Goal: Task Accomplishment & Management: Complete application form

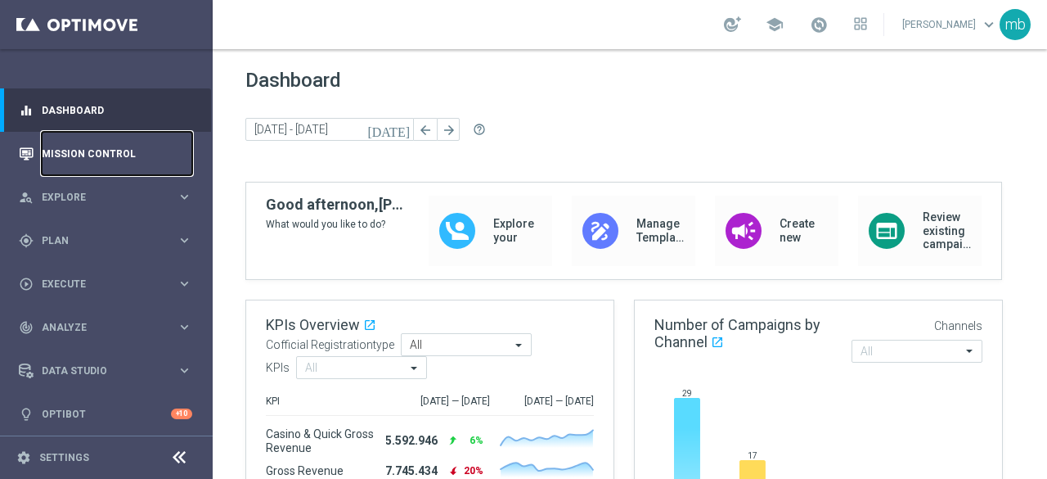
click at [86, 156] on link "Mission Control" at bounding box center [117, 153] width 151 height 43
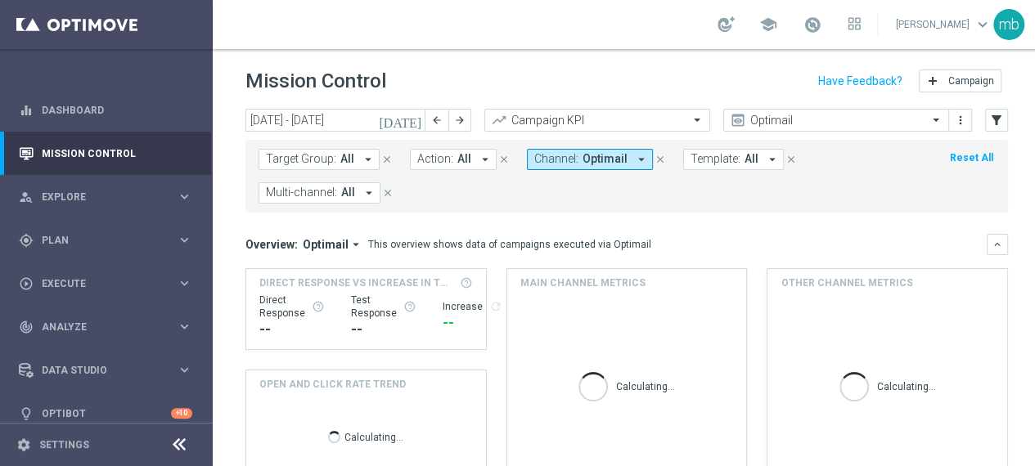
click at [416, 119] on icon "[DATE]" at bounding box center [401, 120] width 44 height 15
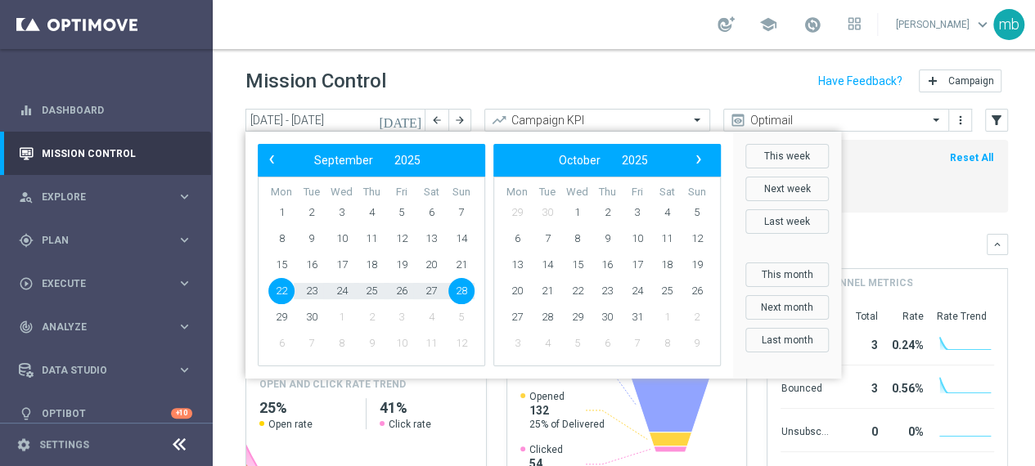
click at [280, 291] on span "22" at bounding box center [281, 291] width 26 height 26
click at [420, 83] on div "Mission Control add Campaign" at bounding box center [626, 81] width 762 height 32
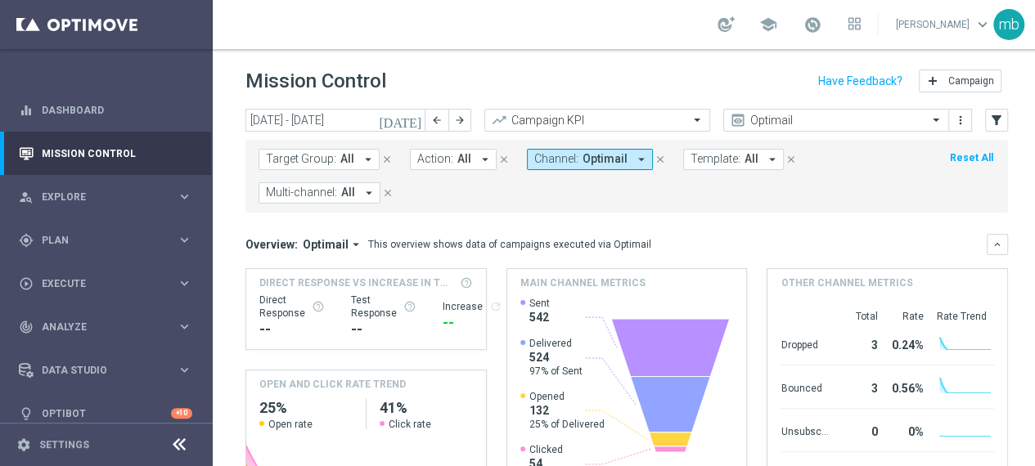
click at [411, 124] on icon "[DATE]" at bounding box center [401, 120] width 44 height 15
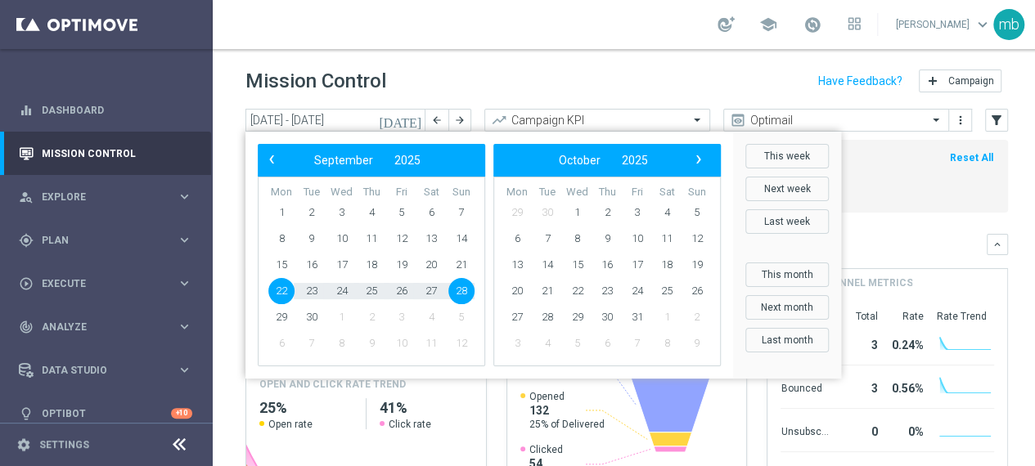
click at [275, 287] on span "22" at bounding box center [281, 291] width 26 height 26
type input "[DATE] - [DATE]"
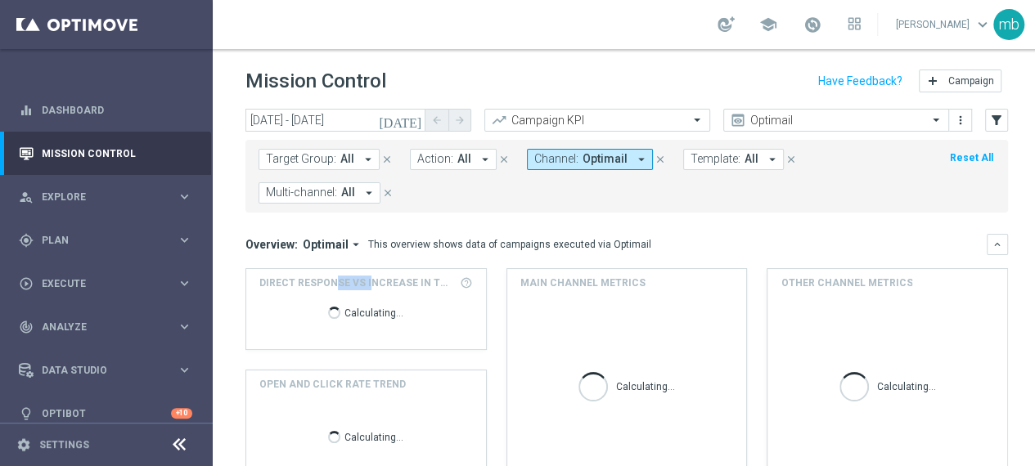
click at [275, 287] on span "Direct Response VS Increase In Total Deposit Amount" at bounding box center [356, 283] width 195 height 15
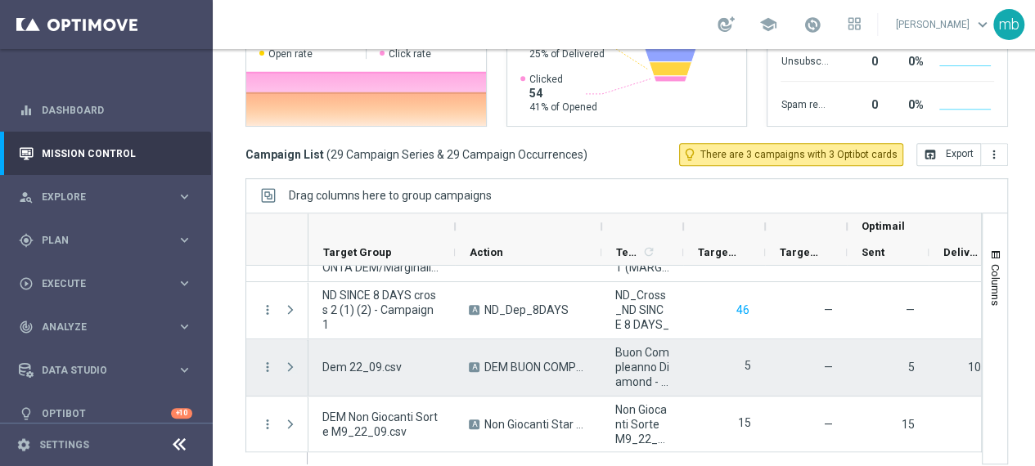
click at [291, 361] on span at bounding box center [290, 367] width 15 height 13
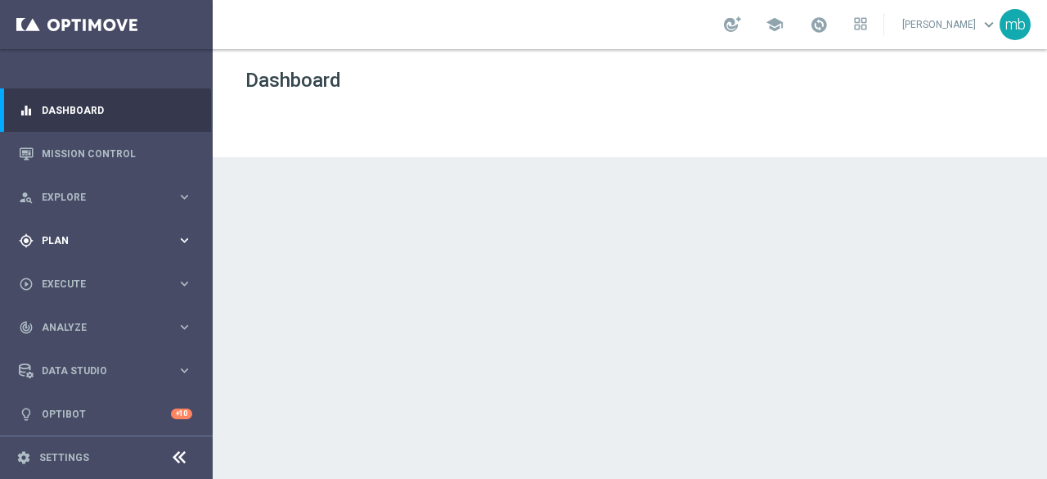
click at [183, 237] on icon "keyboard_arrow_right" at bounding box center [185, 240] width 16 height 16
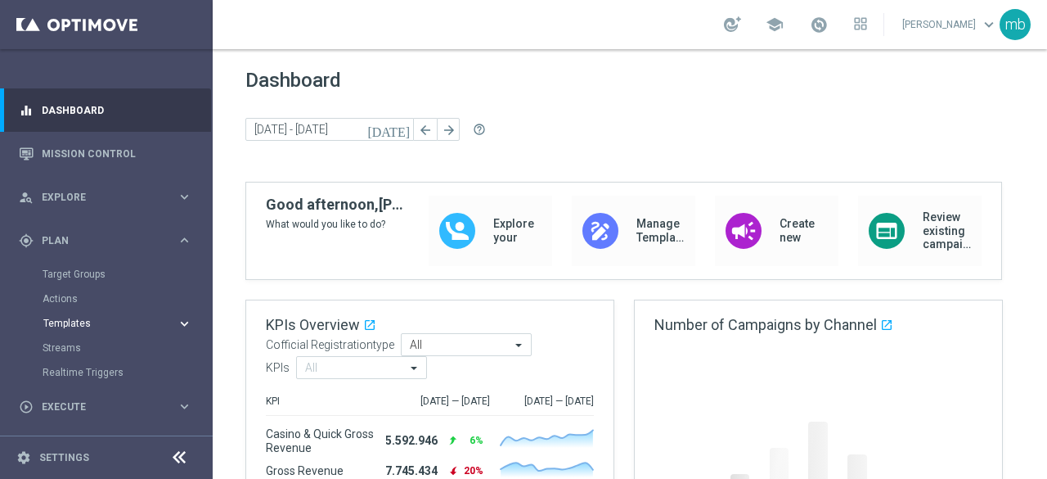
click at [66, 318] on span "Templates" at bounding box center [101, 323] width 117 height 10
click at [76, 348] on link "Optimail" at bounding box center [110, 347] width 119 height 13
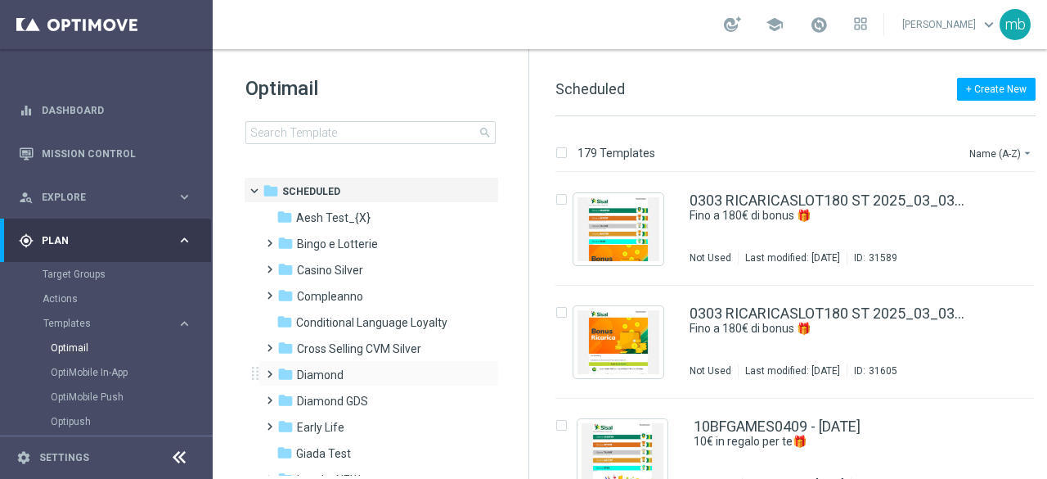
click at [268, 370] on span at bounding box center [266, 366] width 7 height 7
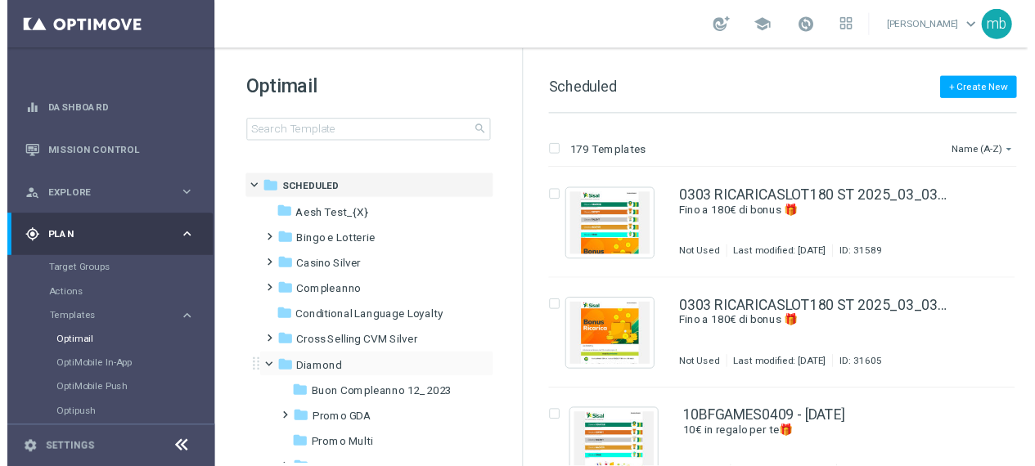
scroll to position [82, 0]
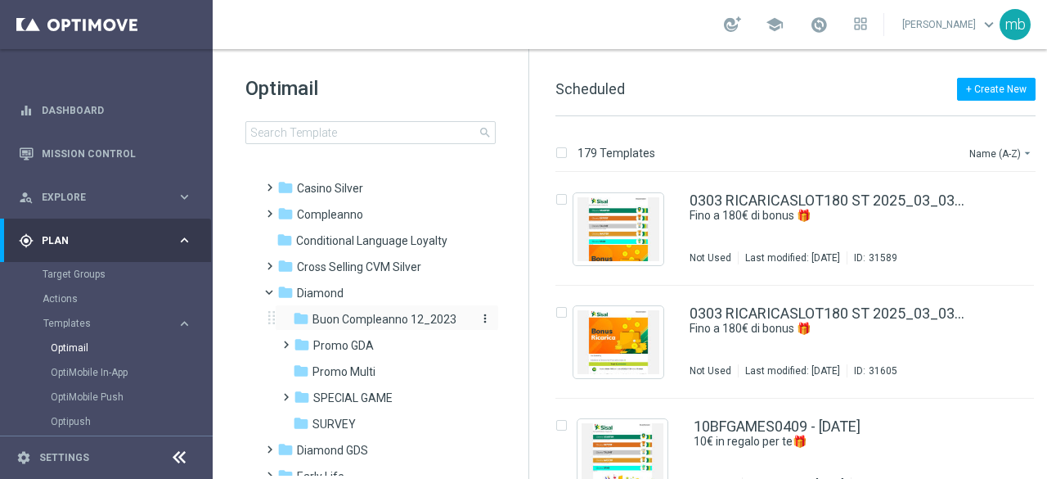
click at [366, 321] on span "Buon Compleanno 12_2023" at bounding box center [384, 319] width 144 height 15
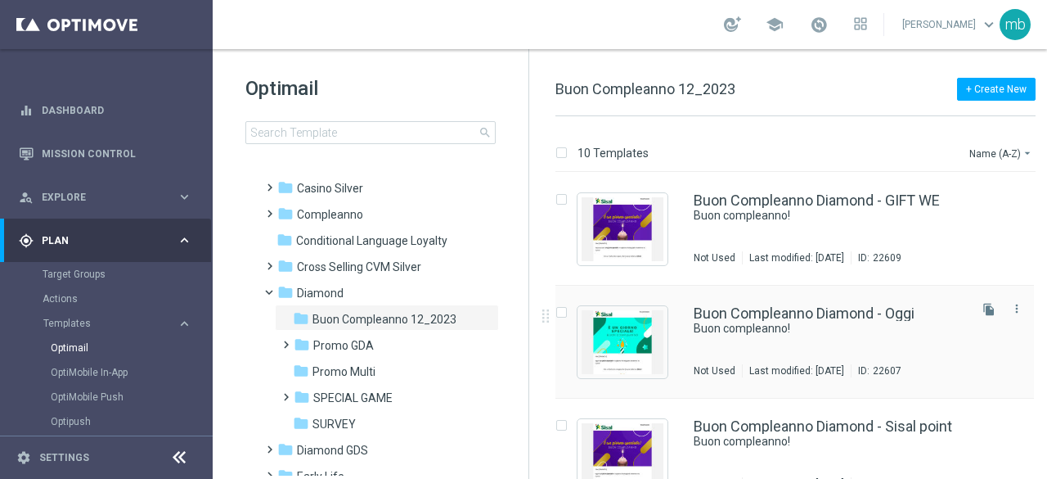
click at [778, 342] on div "Buon Compleanno Diamond - [DATE] Buon compleanno! Not Used Last modified: [DATE…" at bounding box center [830, 341] width 272 height 71
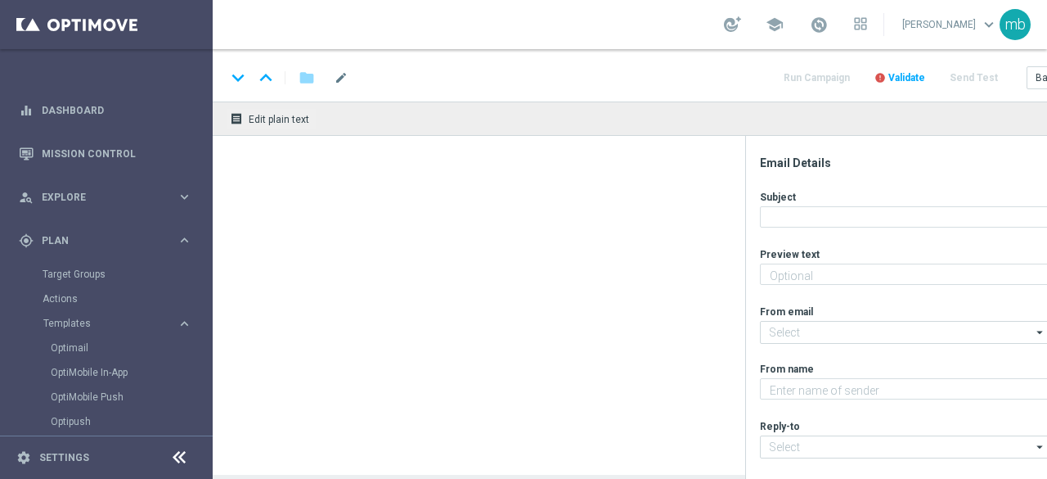
type textarea "Ti aspetta una sorpresa…"
type input "[EMAIL_ADDRESS][DOMAIN_NAME]"
type textarea "Sisal"
type input "[EMAIL_ADDRESS][DOMAIN_NAME]"
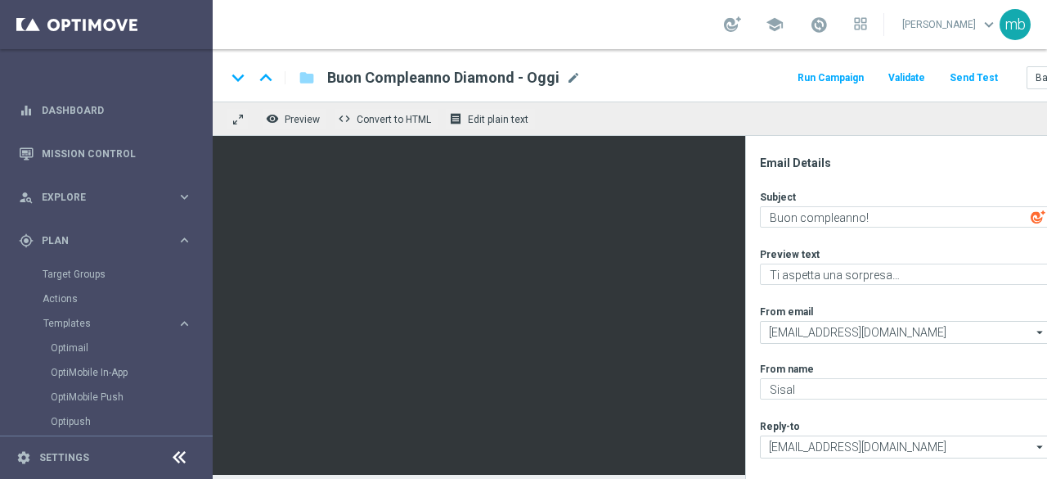
click at [838, 75] on button "Run Campaign" at bounding box center [830, 78] width 71 height 22
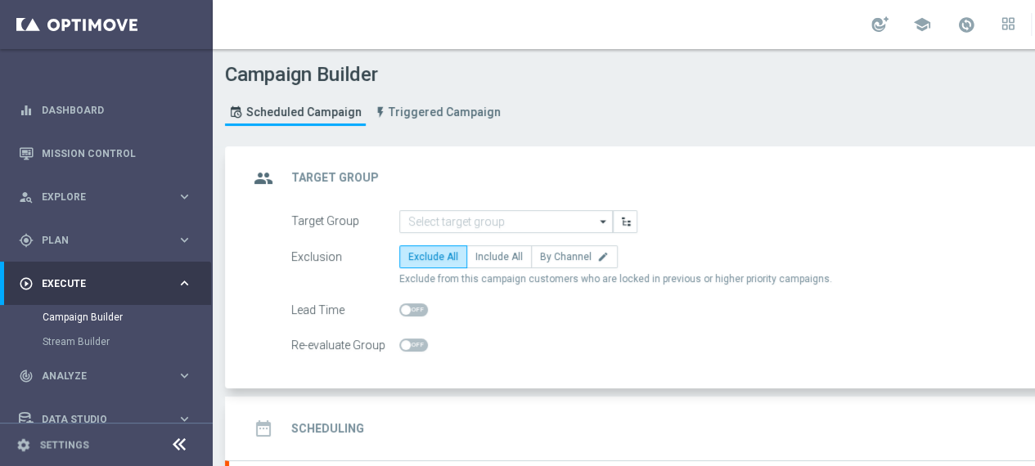
click at [600, 217] on icon "arrow_drop_down" at bounding box center [603, 221] width 16 height 21
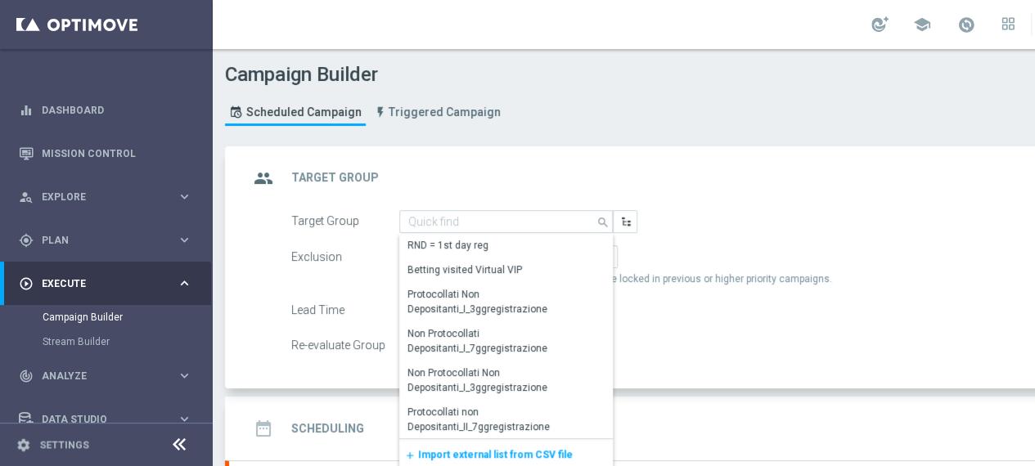
drag, startPoint x: 600, startPoint y: 217, endPoint x: 525, endPoint y: 366, distance: 167.5
click at [585, 233] on div "search Drag here to set row groups Drag here to set column labels Show Selected…" at bounding box center [505, 221] width 213 height 23
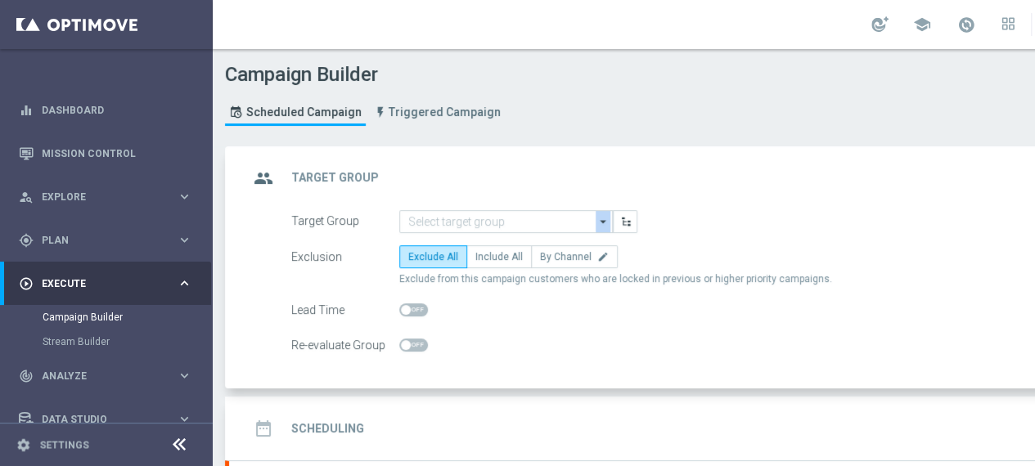
drag, startPoint x: 525, startPoint y: 366, endPoint x: 496, endPoint y: 429, distance: 68.8
click at [497, 423] on accordion "group Target Group keyboard_arrow_up Target Group arrow_drop_down Drag here to …" at bounding box center [703, 456] width 957 height 620
click at [597, 220] on icon "arrow_drop_down" at bounding box center [603, 221] width 16 height 21
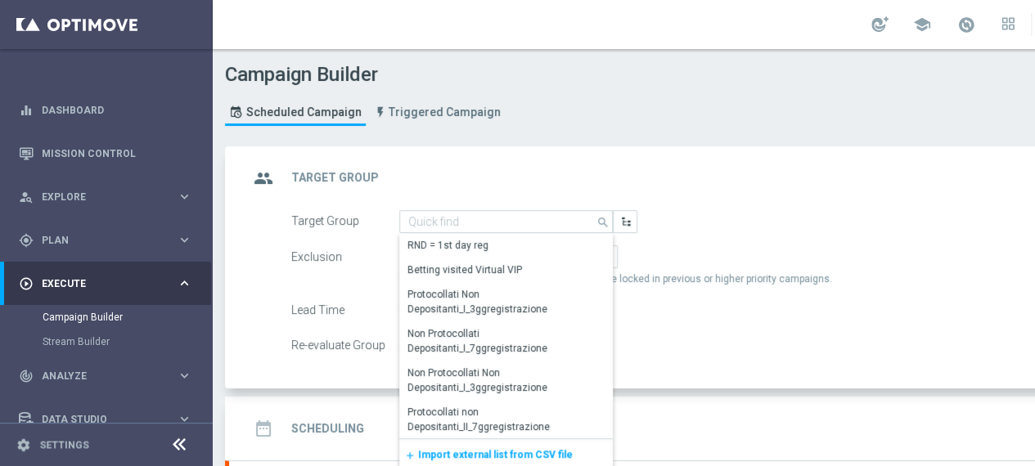
click at [484, 450] on span "Import external list from CSV file" at bounding box center [495, 454] width 155 height 11
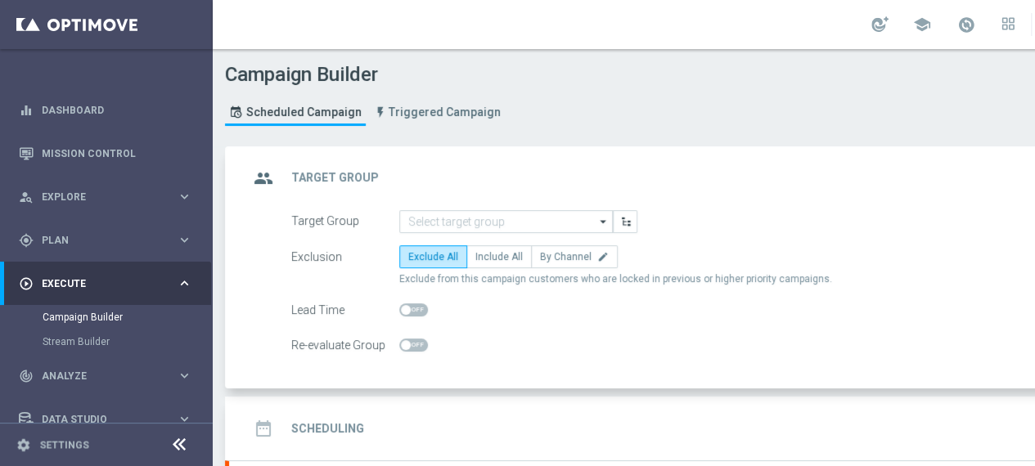
click at [595, 215] on icon "arrow_drop_down" at bounding box center [603, 221] width 16 height 21
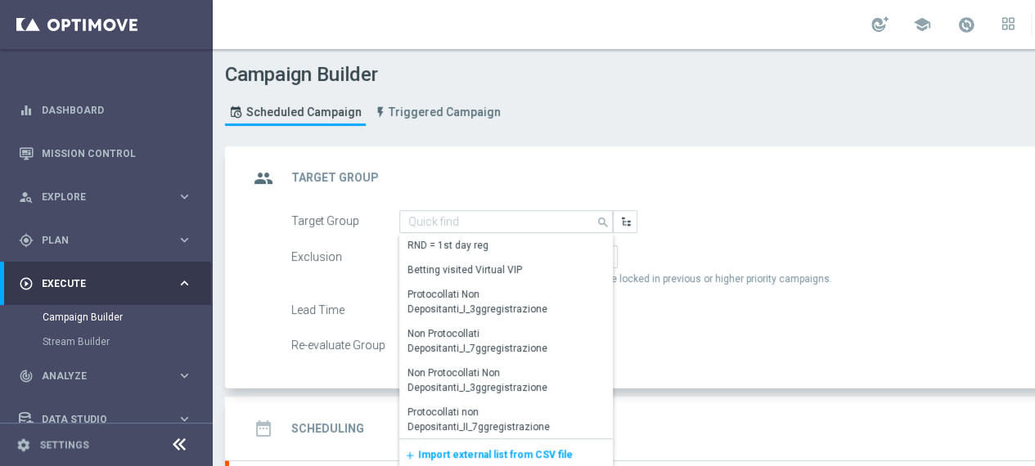
click at [492, 450] on span "Import external list from CSV file" at bounding box center [495, 454] width 155 height 11
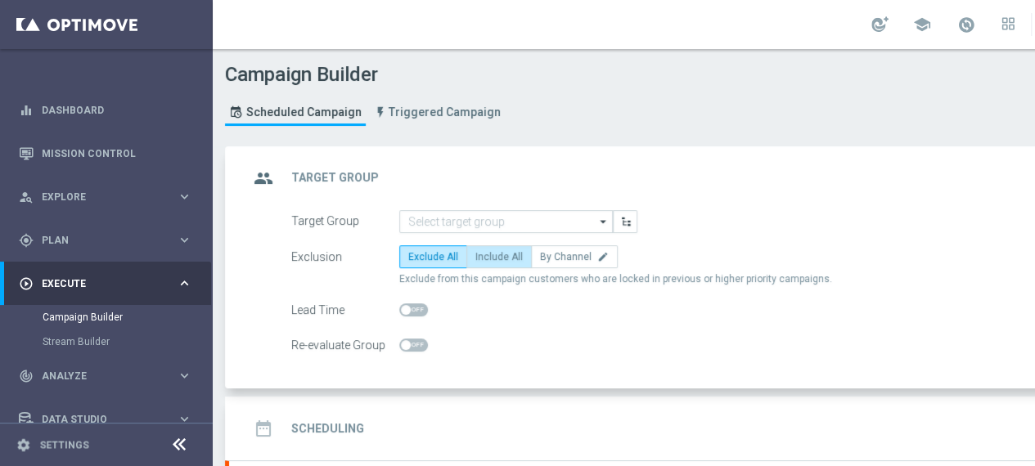
click at [506, 258] on span "Include All" at bounding box center [498, 256] width 47 height 11
click at [486, 258] on input "Include All" at bounding box center [480, 259] width 11 height 11
radio input "true"
click at [344, 424] on h2 "Scheduling" at bounding box center [327, 429] width 73 height 16
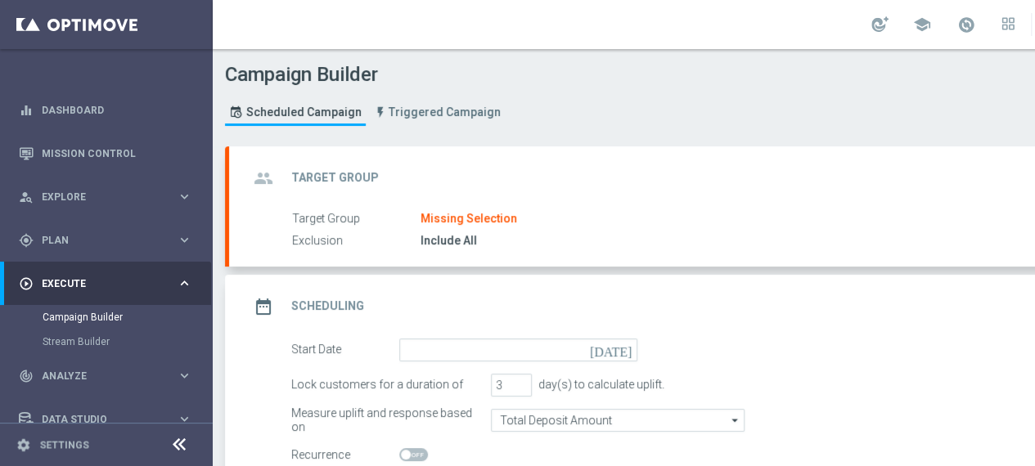
click at [287, 174] on div "group Target Group" at bounding box center [314, 178] width 130 height 29
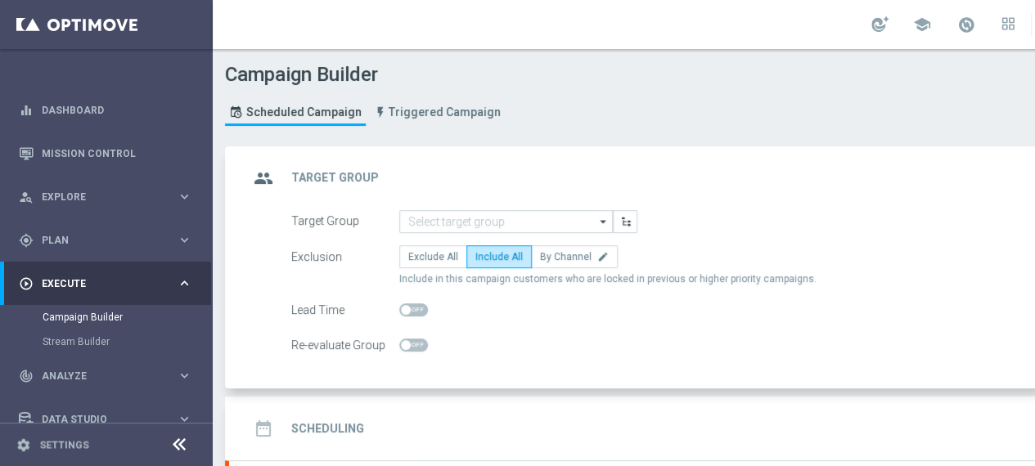
click at [614, 331] on form "Target Group arrow_drop_down Drag here to set row groups Drag here to set colum…" at bounding box center [723, 283] width 865 height 147
click at [576, 342] on div "Re-evaluate Group" at bounding box center [724, 345] width 890 height 23
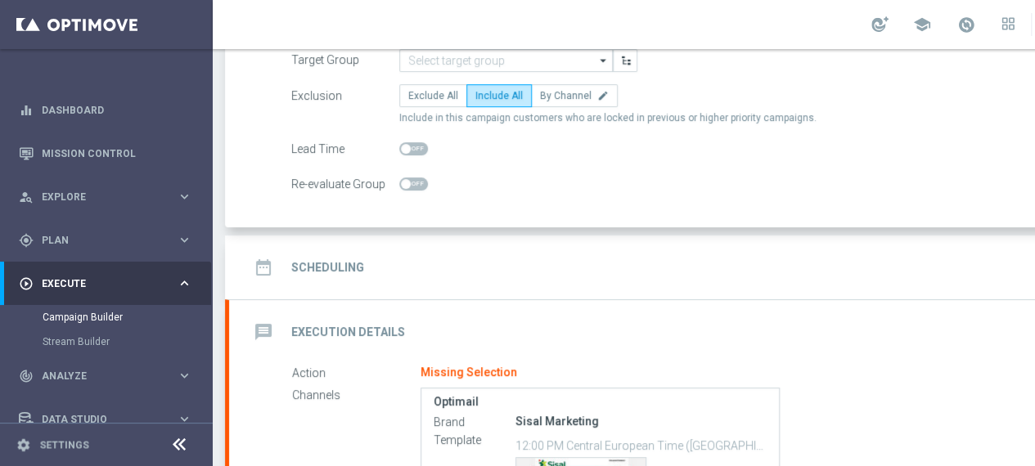
scroll to position [164, 0]
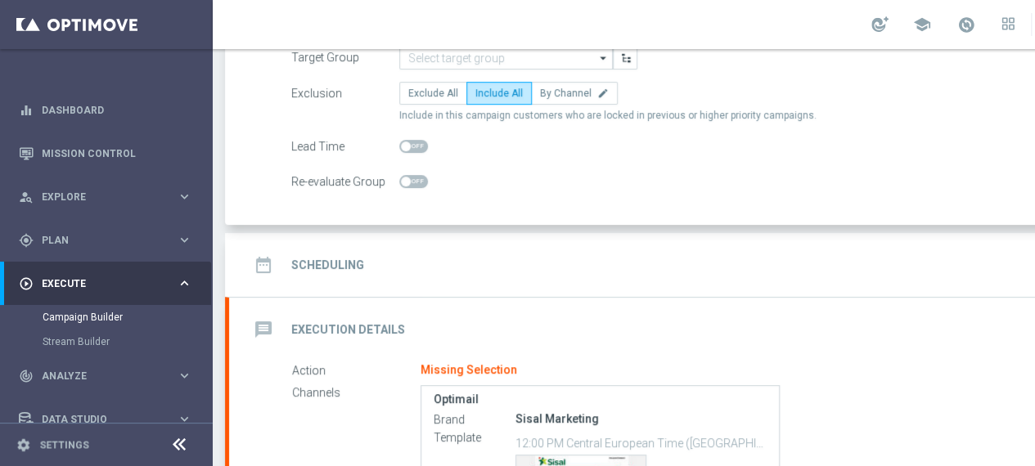
click at [347, 263] on h2 "Scheduling" at bounding box center [327, 266] width 73 height 16
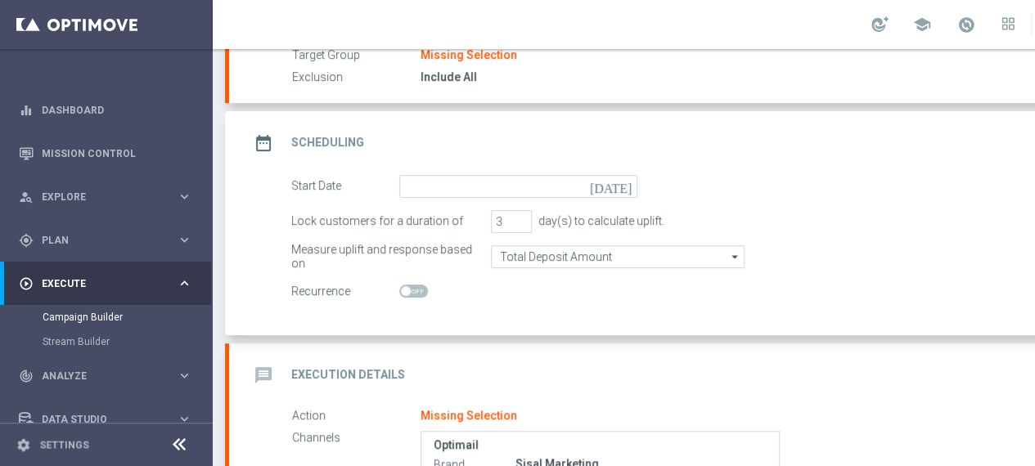
click at [627, 186] on icon "[DATE]" at bounding box center [614, 184] width 48 height 18
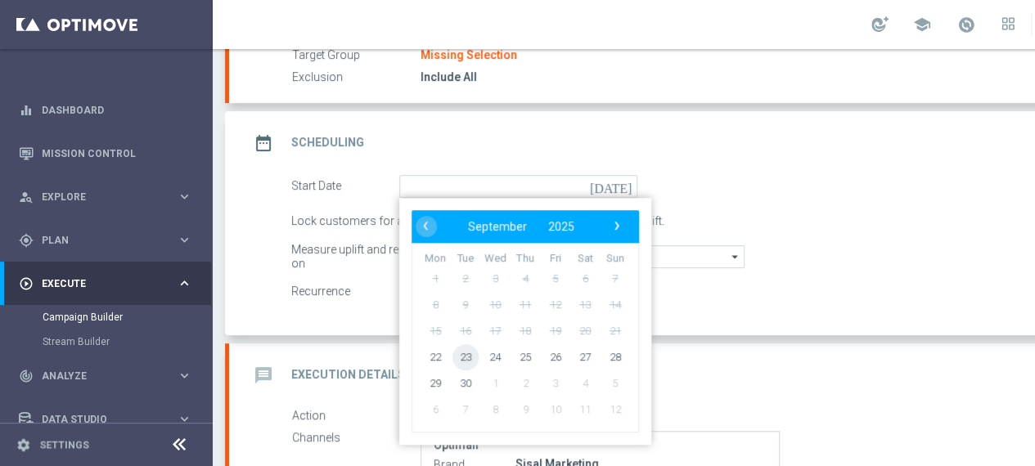
click at [465, 356] on span "23" at bounding box center [465, 357] width 26 height 26
type input "[DATE]"
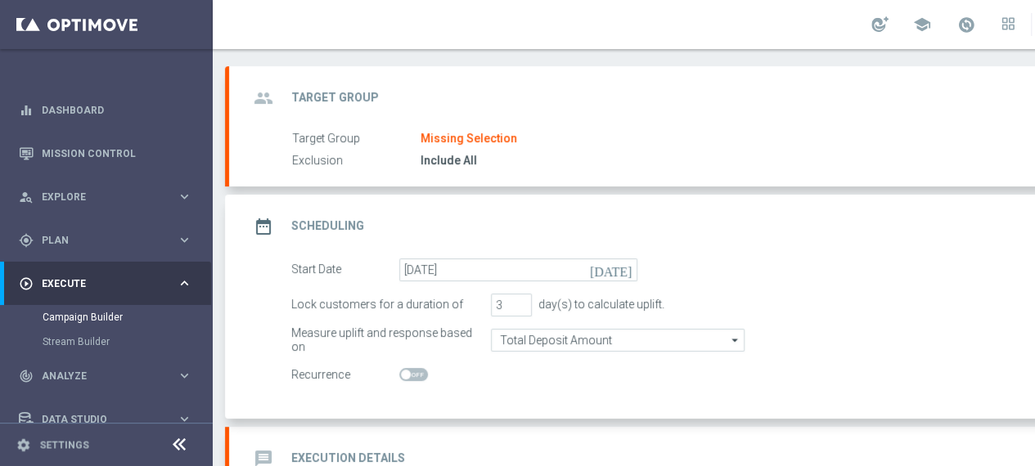
scroll to position [0, 0]
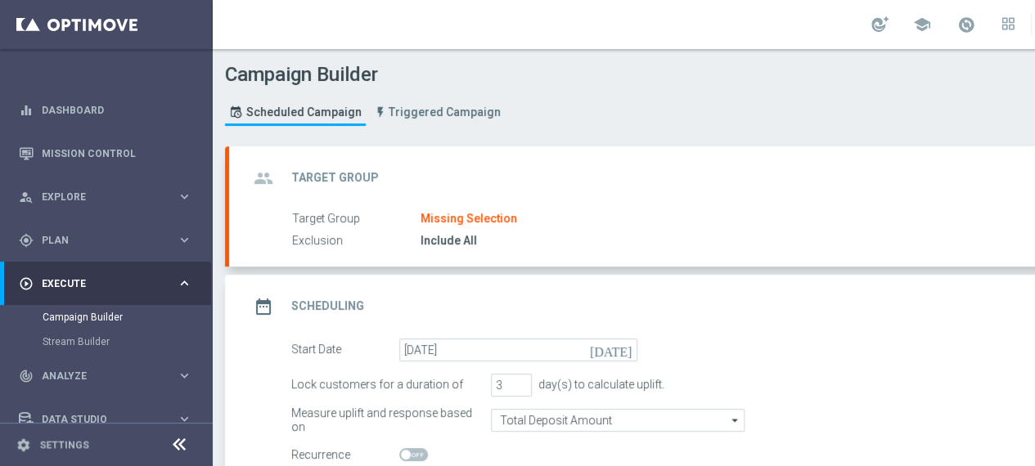
click at [520, 210] on div "Target Group Missing Selection" at bounding box center [721, 219] width 858 height 18
click at [304, 178] on h2 "Target Group" at bounding box center [335, 178] width 88 height 16
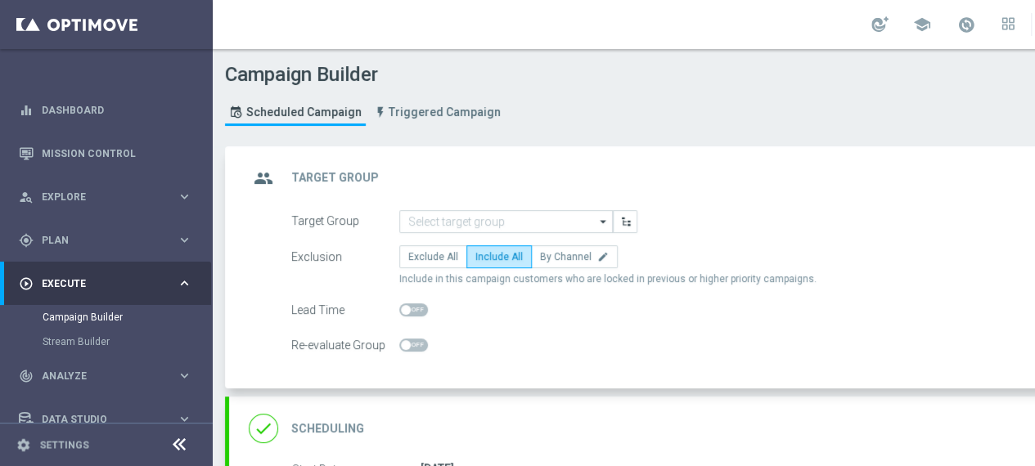
click at [596, 218] on icon "arrow_drop_down" at bounding box center [603, 221] width 16 height 21
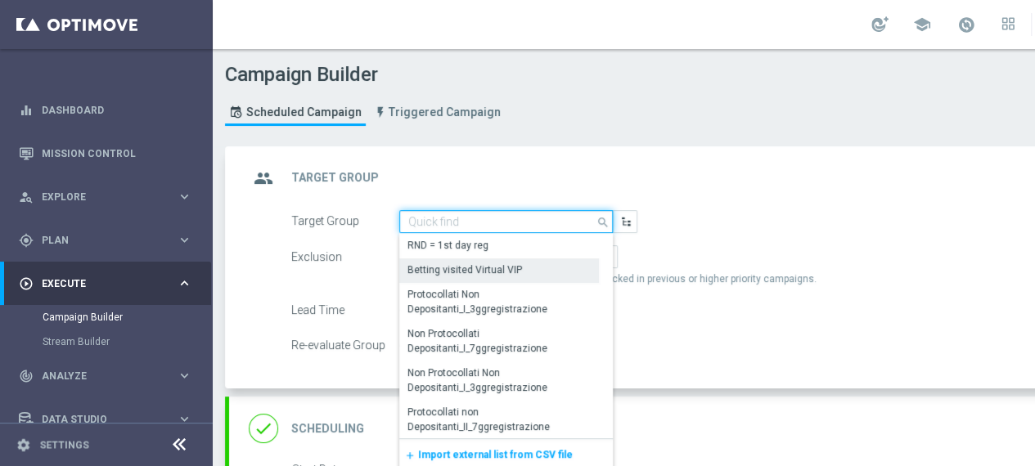
scroll to position [82, 0]
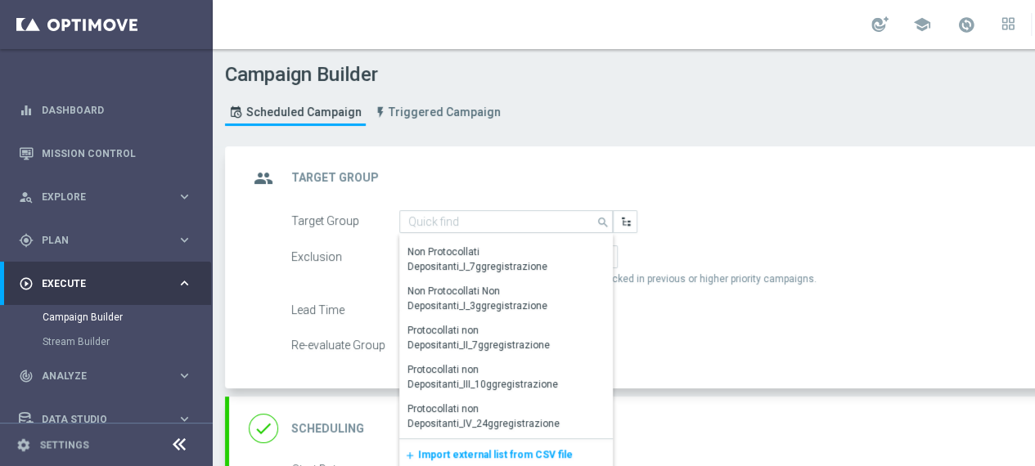
click at [488, 450] on span "Import external list from CSV file" at bounding box center [495, 454] width 155 height 11
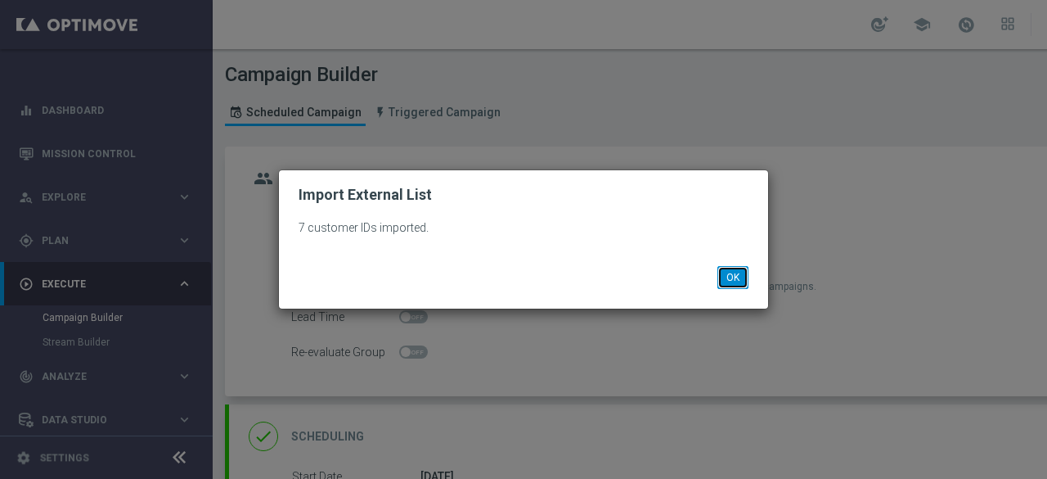
click at [730, 274] on button "OK" at bounding box center [732, 277] width 31 height 23
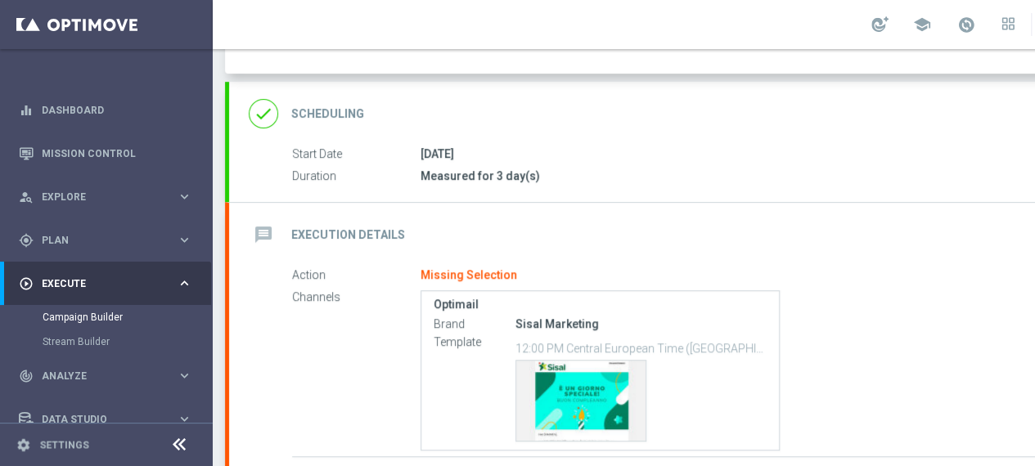
scroll to position [327, 0]
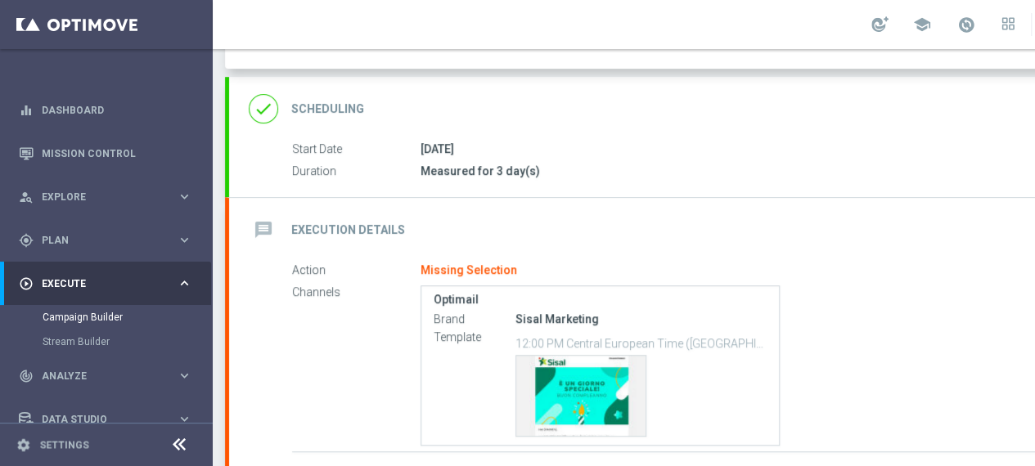
click at [272, 108] on icon "done" at bounding box center [263, 108] width 29 height 29
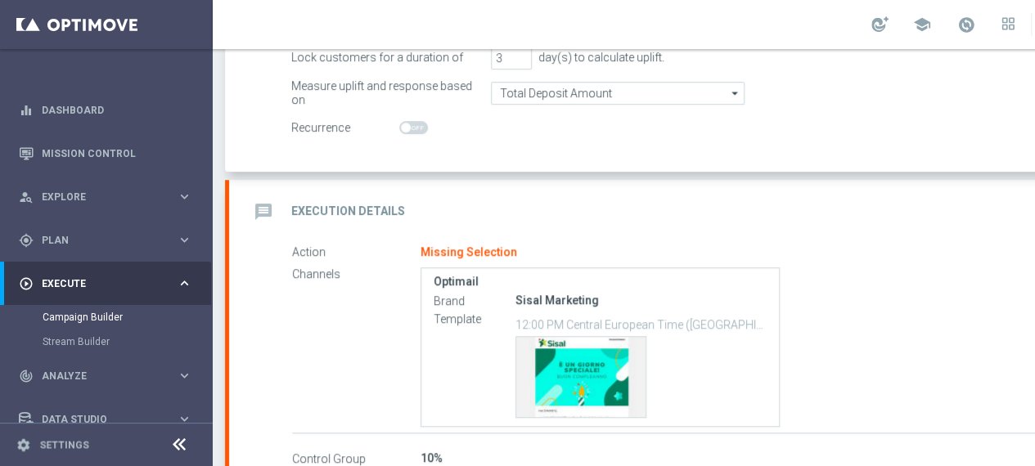
scroll to position [245, 0]
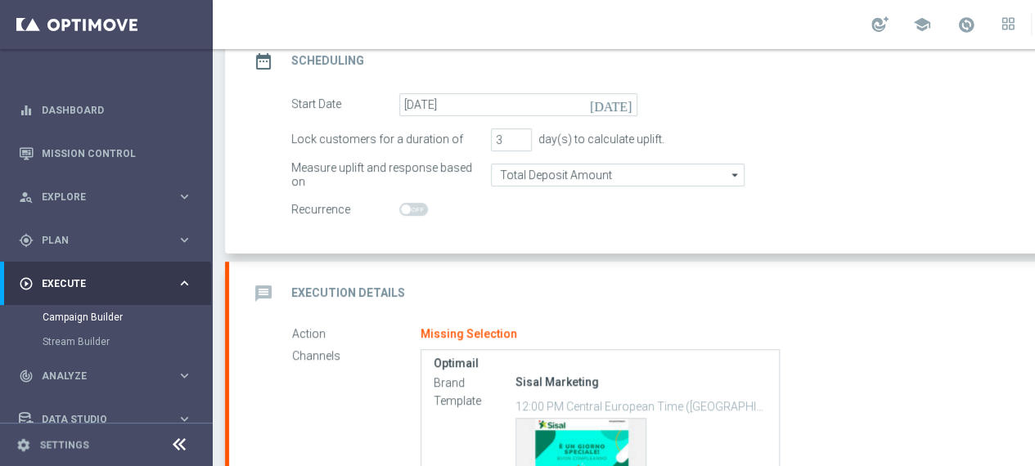
click at [268, 284] on icon "message" at bounding box center [263, 293] width 29 height 29
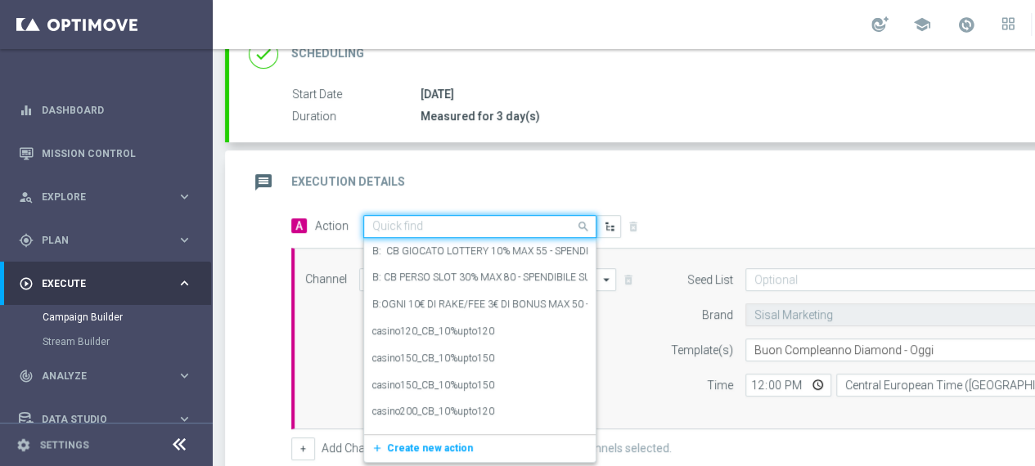
click at [538, 215] on div "Quick find" at bounding box center [479, 226] width 233 height 23
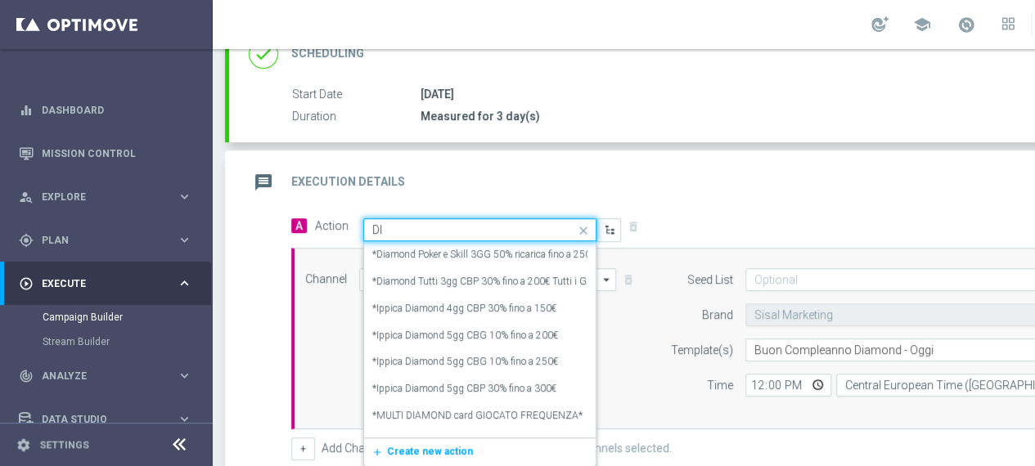
type input "D"
type input "COMPLEA"
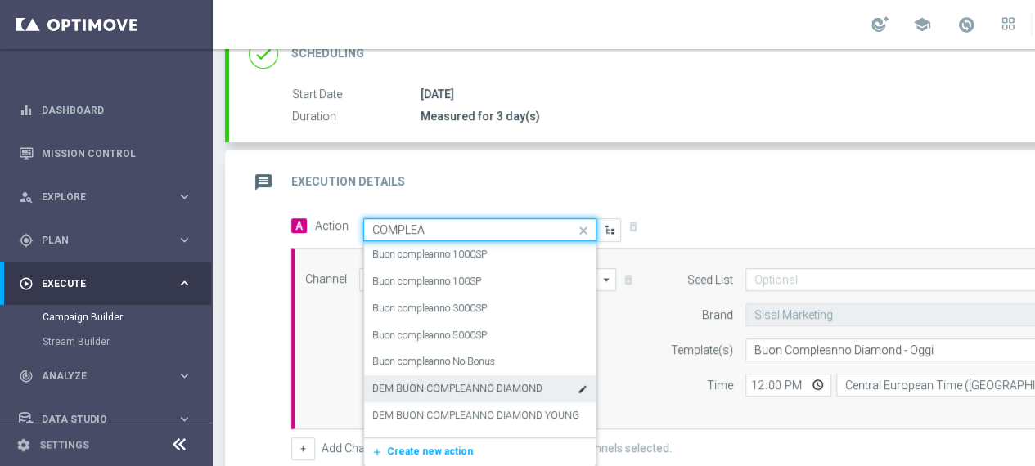
click at [509, 384] on label "DEM BUON COMPLEANNO DIAMOND" at bounding box center [457, 389] width 170 height 14
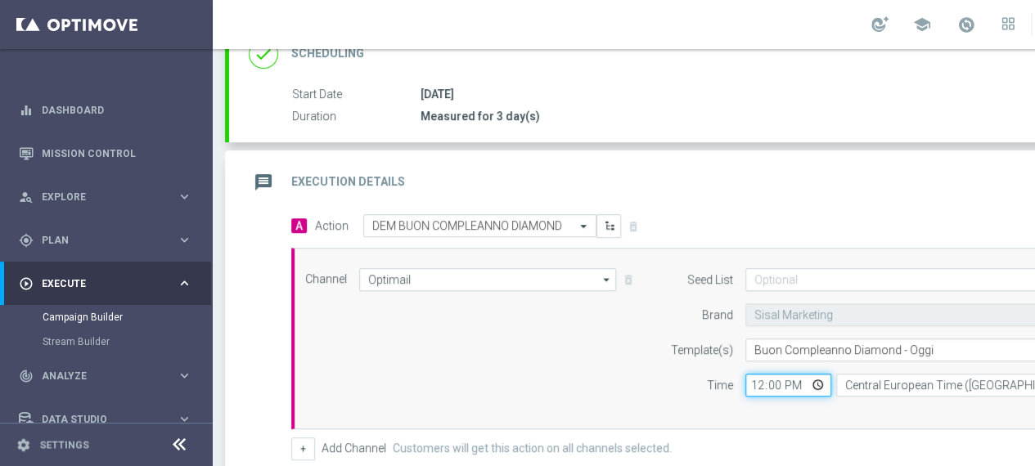
click at [815, 380] on input "12:00" at bounding box center [788, 385] width 86 height 23
type input "10:00"
click at [617, 352] on div "Channel Optimail Optimail arrow_drop_down Drag here to set row groups Drag here…" at bounding box center [721, 338] width 856 height 141
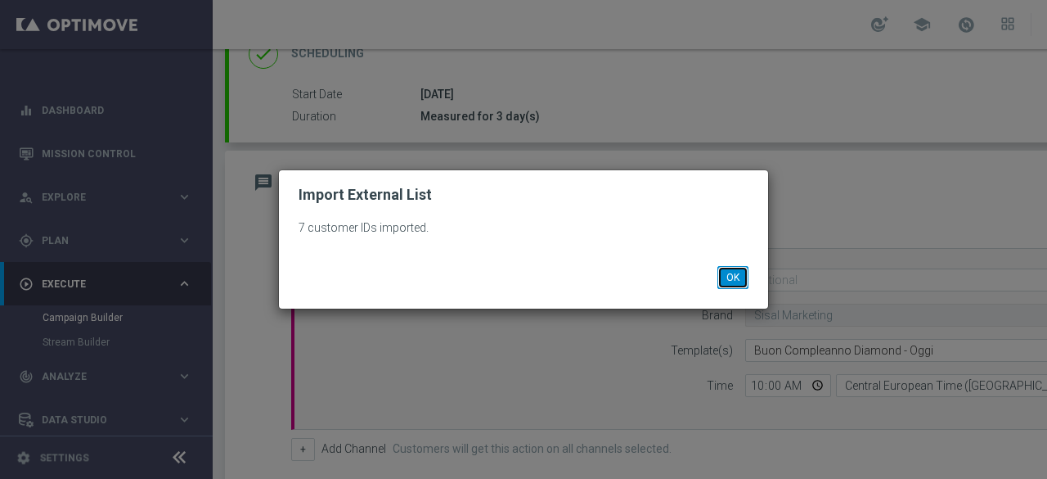
click at [744, 286] on button "OK" at bounding box center [732, 277] width 31 height 23
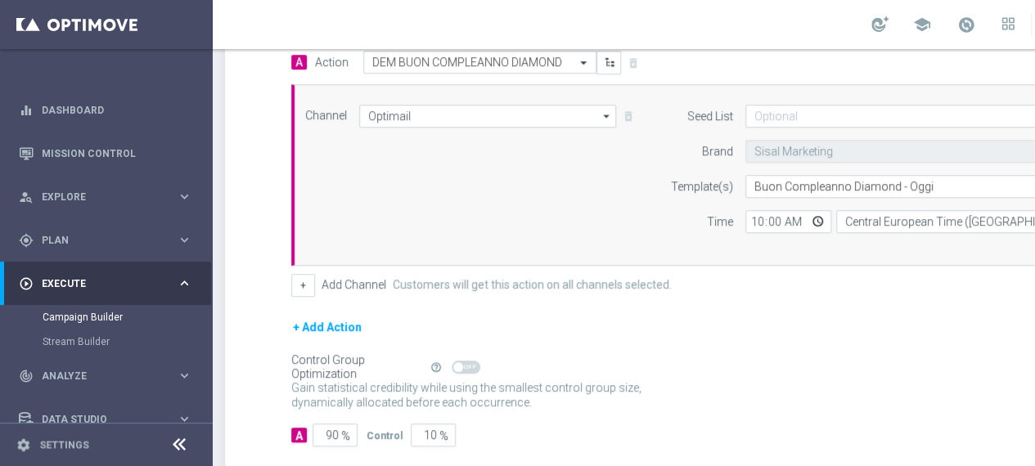
scroll to position [480, 0]
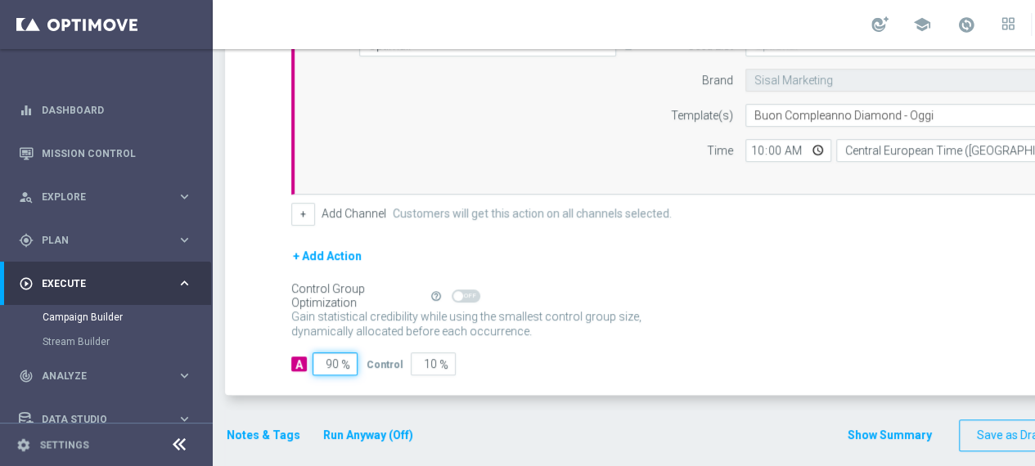
drag, startPoint x: 339, startPoint y: 358, endPoint x: 304, endPoint y: 358, distance: 34.4
click at [304, 358] on div "A 90 %" at bounding box center [322, 364] width 62 height 23
type input "1"
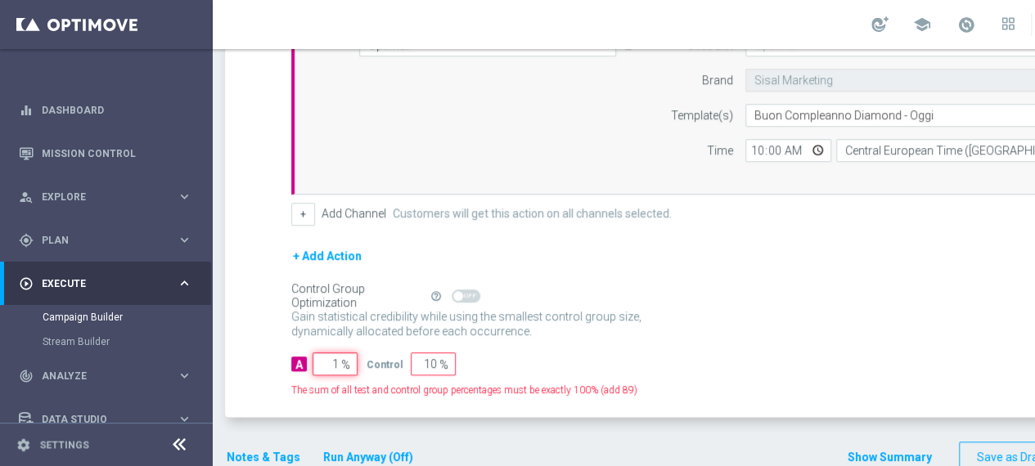
type input "99"
type input "10"
type input "90"
type input "100"
type input "0"
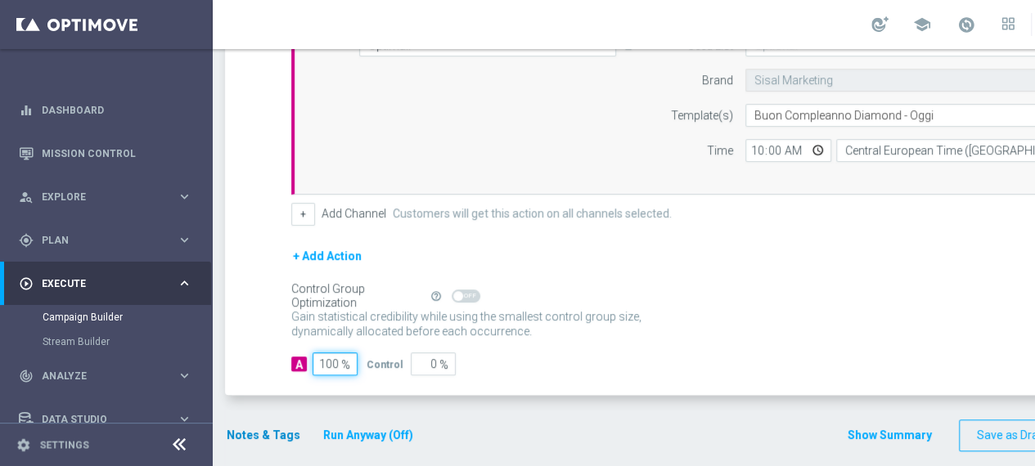
type input "100"
click at [236, 430] on button "Notes & Tags" at bounding box center [263, 435] width 77 height 20
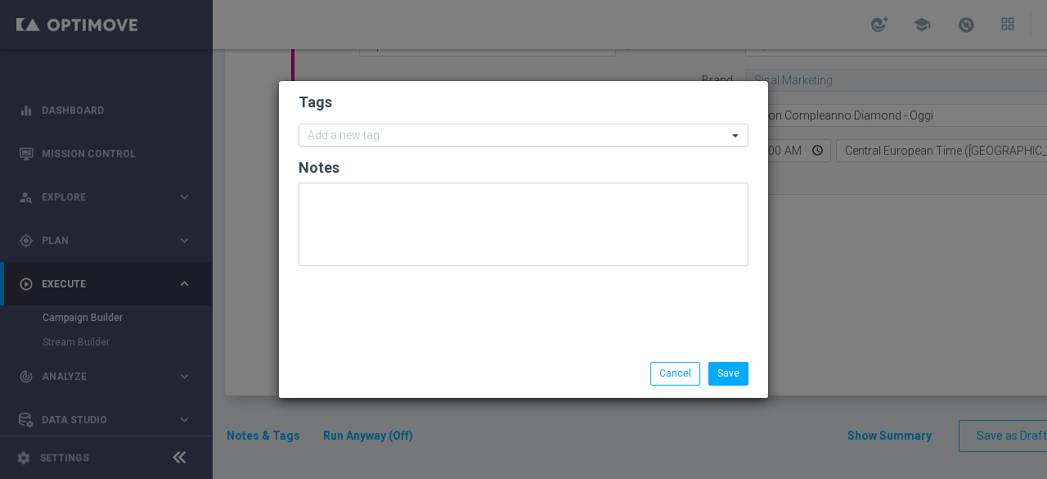
click at [383, 135] on input "text" at bounding box center [518, 136] width 420 height 14
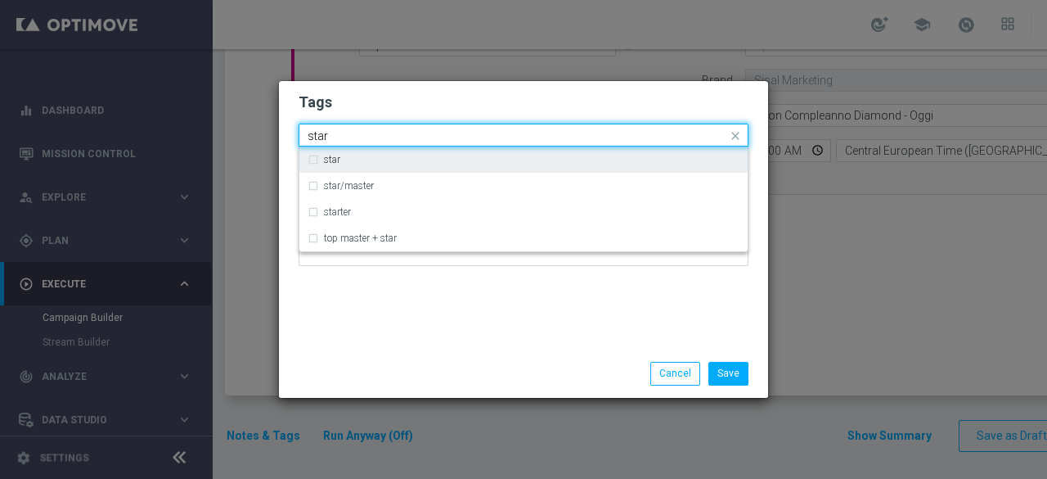
click at [339, 155] on label "star" at bounding box center [332, 160] width 16 height 10
type input "star"
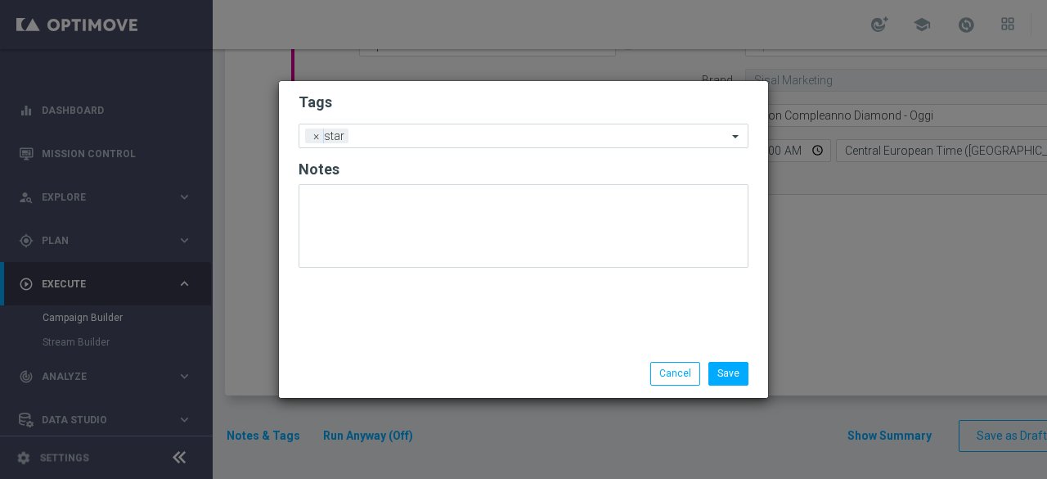
click at [355, 285] on div "Tags Add a new tag × star Notes" at bounding box center [523, 215] width 489 height 268
click at [413, 136] on input "text" at bounding box center [541, 137] width 372 height 14
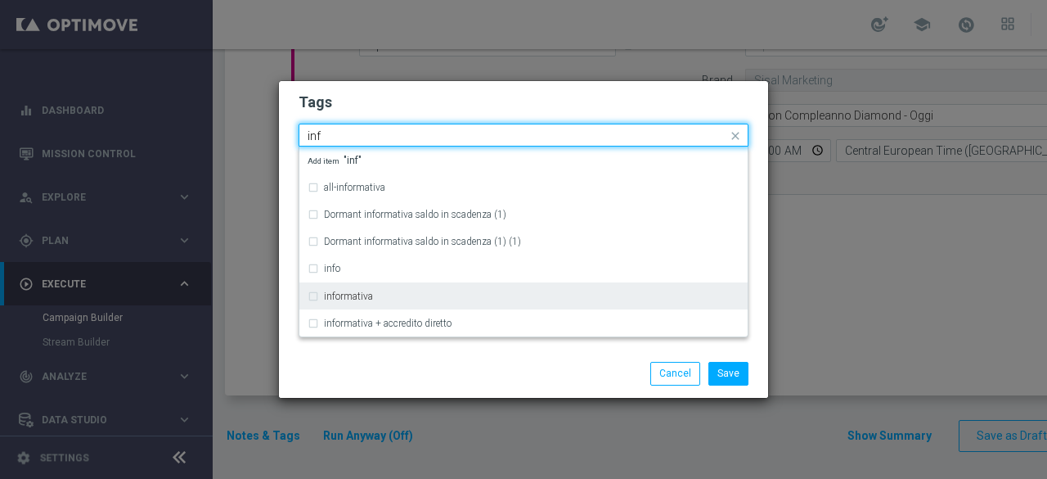
click at [380, 297] on div "informativa" at bounding box center [532, 296] width 416 height 10
type input "inf"
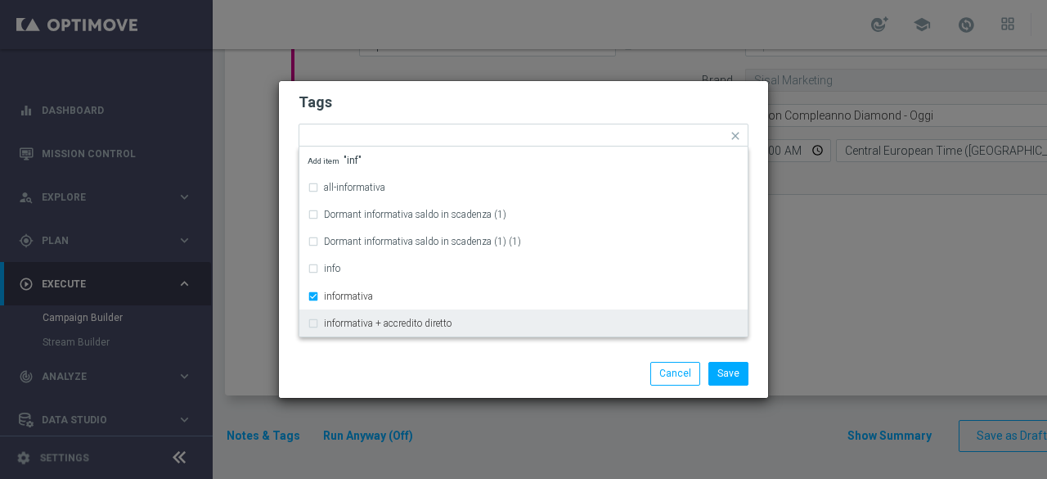
click at [407, 361] on div "Save Cancel" at bounding box center [523, 372] width 489 height 47
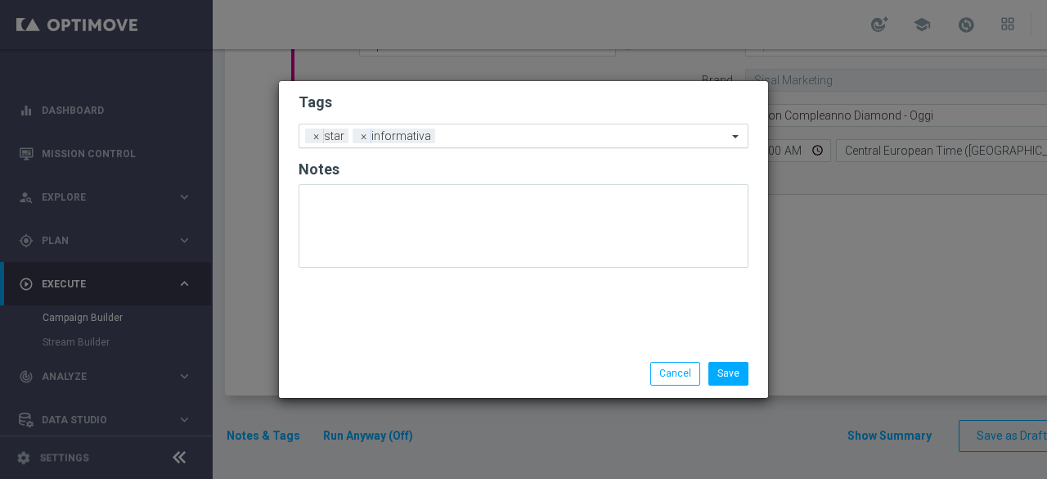
click at [476, 137] on input "text" at bounding box center [584, 137] width 285 height 14
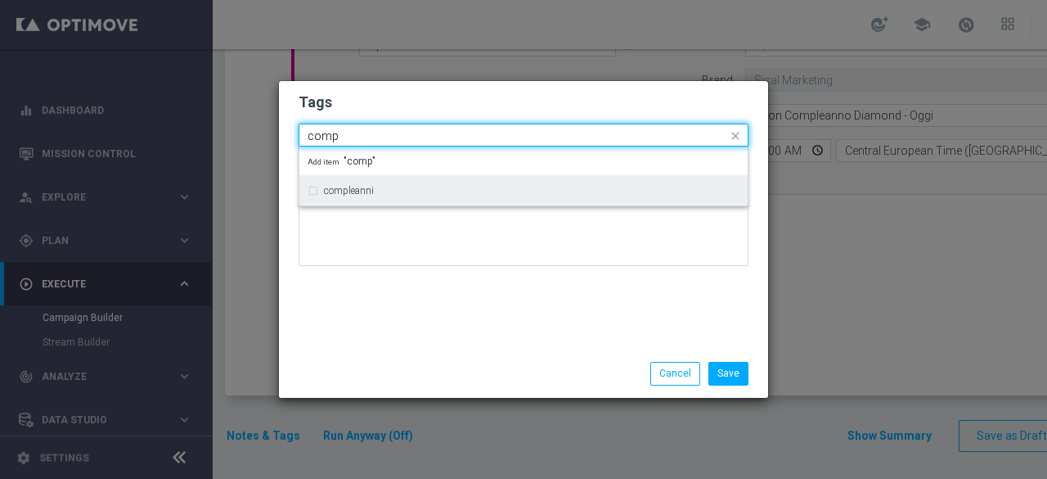
click at [394, 182] on div "compleanni" at bounding box center [524, 191] width 432 height 26
type input "comp"
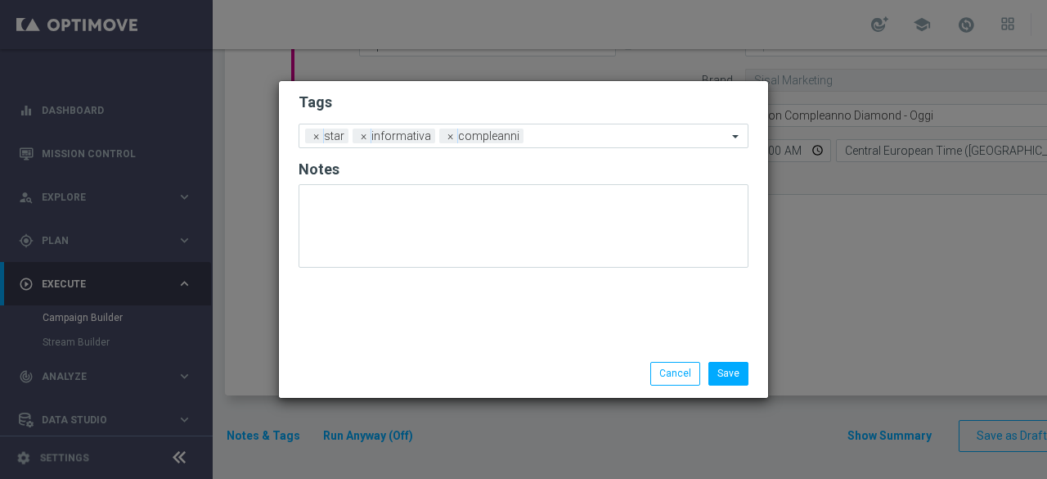
click at [417, 314] on div "Tags Add a new tag × star × informativa × compleanni Notes" at bounding box center [523, 215] width 489 height 268
click at [545, 133] on input "text" at bounding box center [628, 137] width 197 height 14
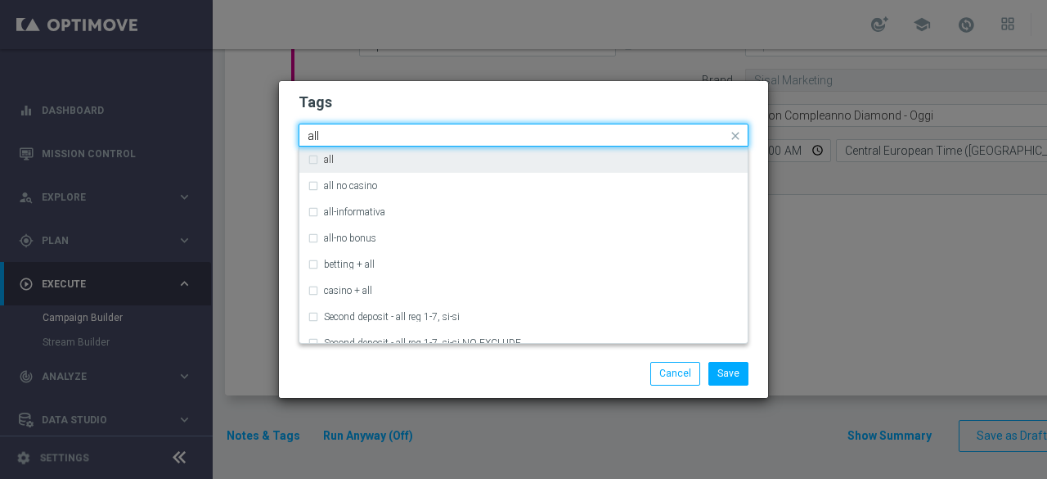
click at [366, 160] on div "all" at bounding box center [532, 160] width 416 height 10
type input "all"
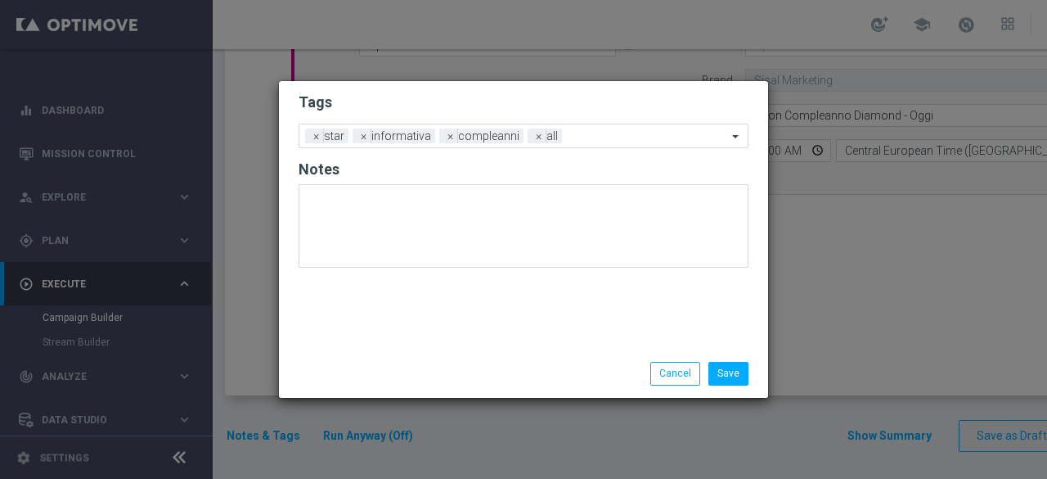
drag, startPoint x: 396, startPoint y: 367, endPoint x: 545, endPoint y: 249, distance: 189.8
click at [398, 368] on div "Save Cancel" at bounding box center [523, 373] width 474 height 23
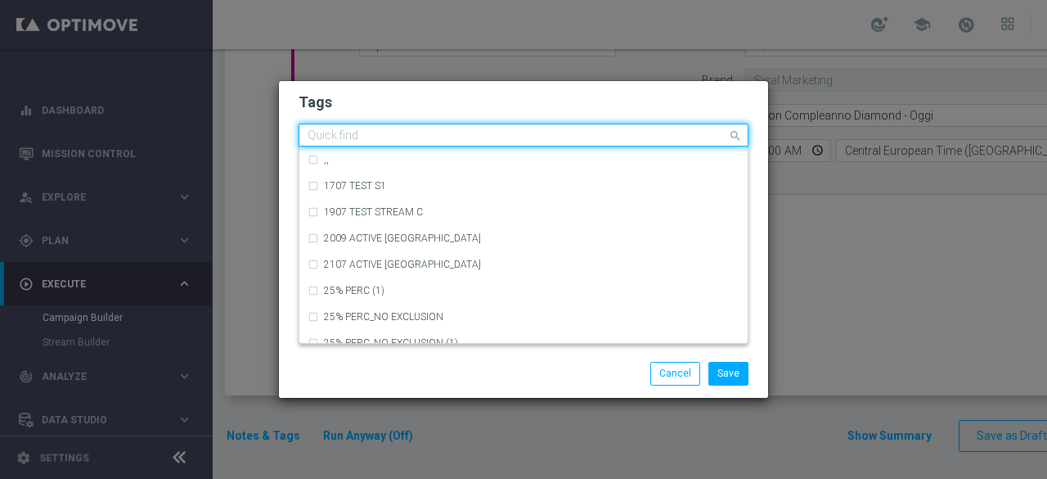
click at [614, 137] on input "text" at bounding box center [518, 136] width 420 height 14
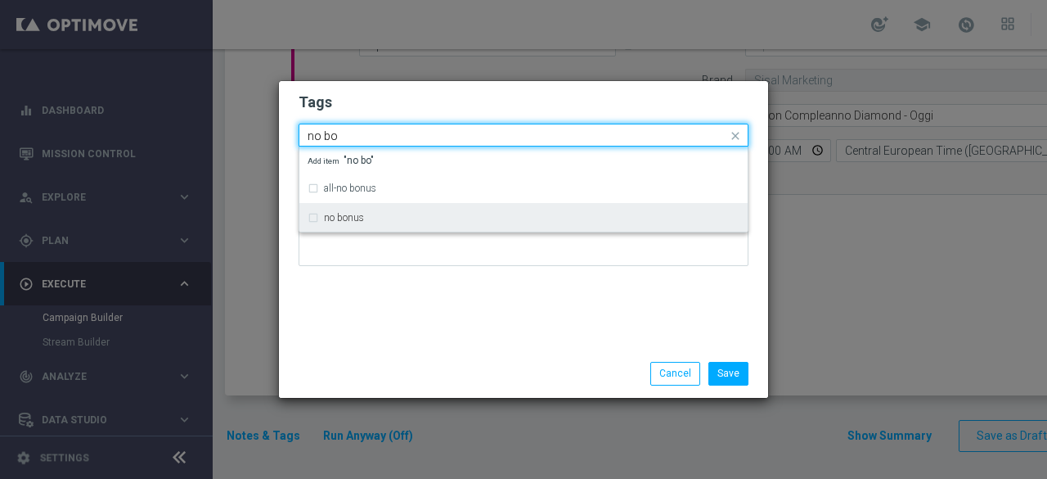
click at [472, 226] on div "no bonus" at bounding box center [524, 217] width 432 height 26
type input "no bo"
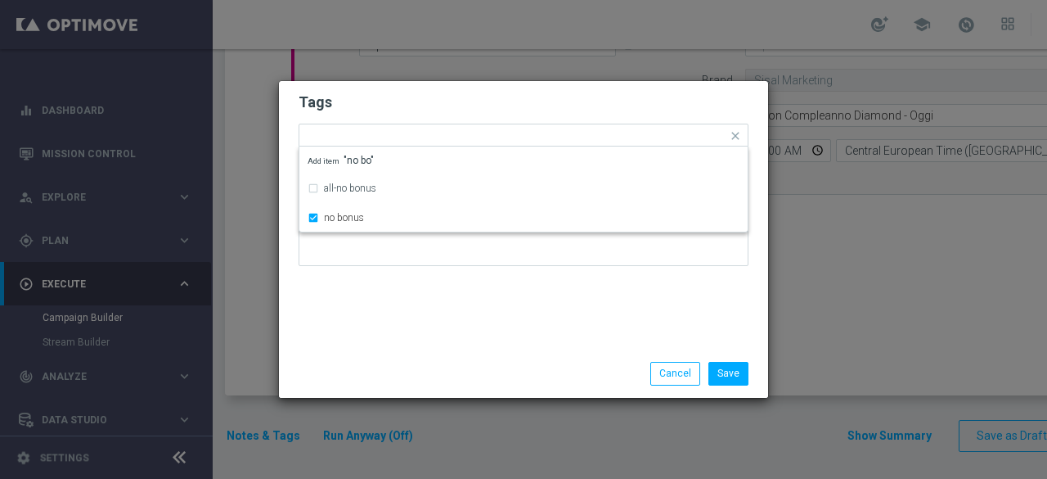
click at [461, 307] on div "Tags Quick find × star × informativa × compleanni × all × no bonus all-no bonus…" at bounding box center [523, 215] width 489 height 268
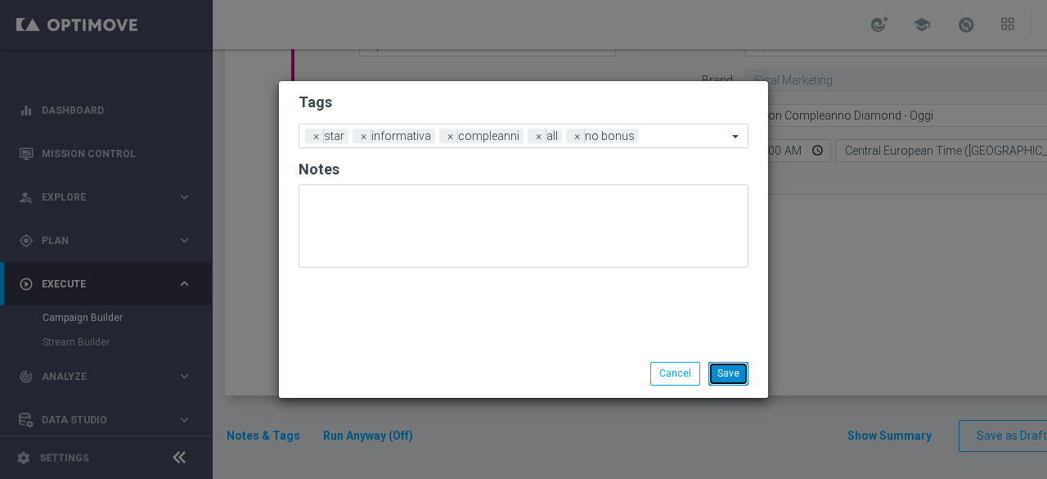
click at [735, 376] on button "Save" at bounding box center [728, 373] width 40 height 23
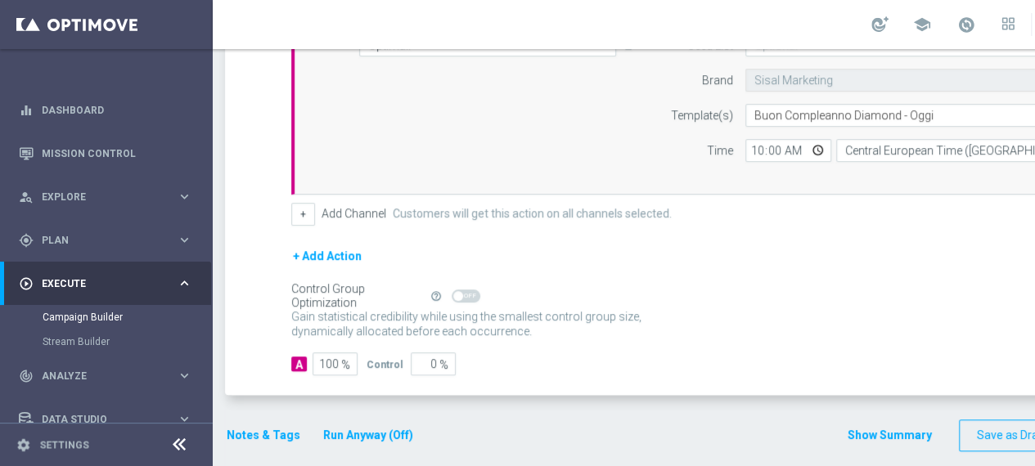
scroll to position [0, 172]
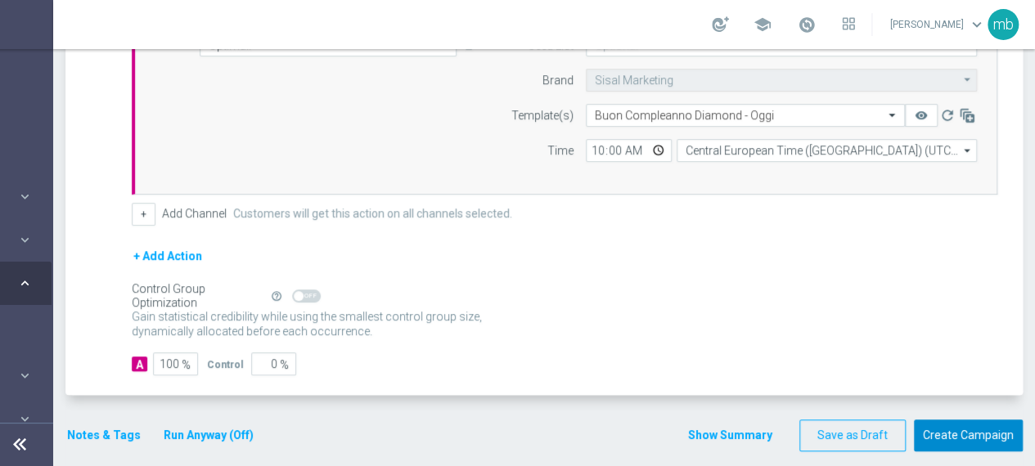
click at [981, 421] on button "Create Campaign" at bounding box center [968, 436] width 109 height 32
click at [961, 434] on button "Create Campaign" at bounding box center [968, 436] width 109 height 32
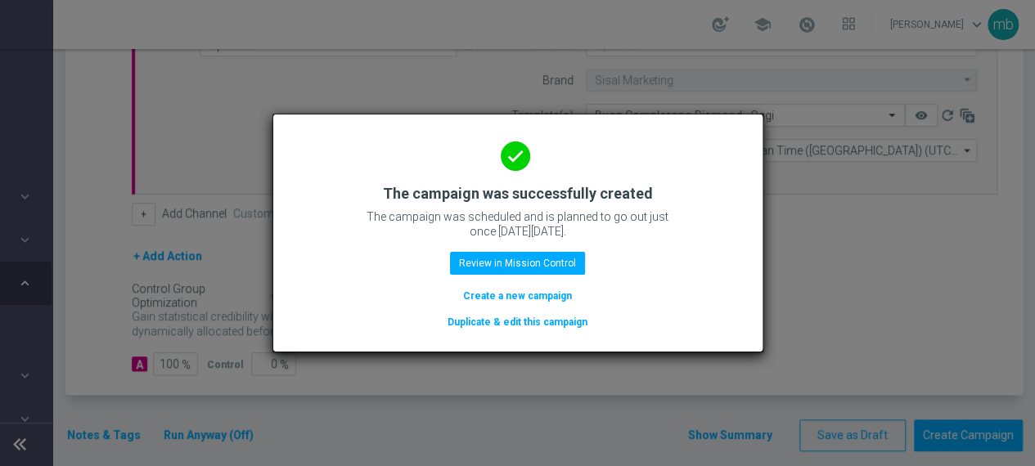
scroll to position [0, 160]
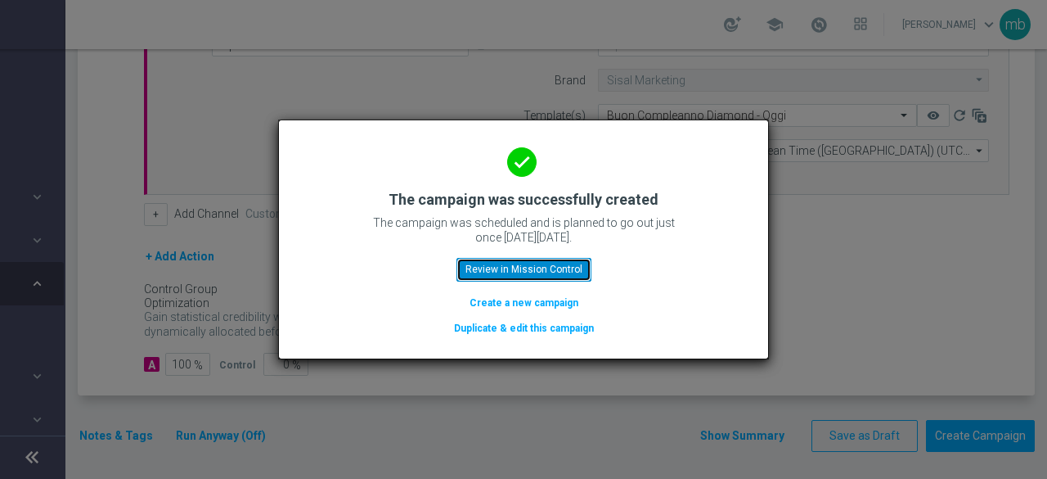
click at [568, 263] on button "Review in Mission Control" at bounding box center [523, 269] width 135 height 23
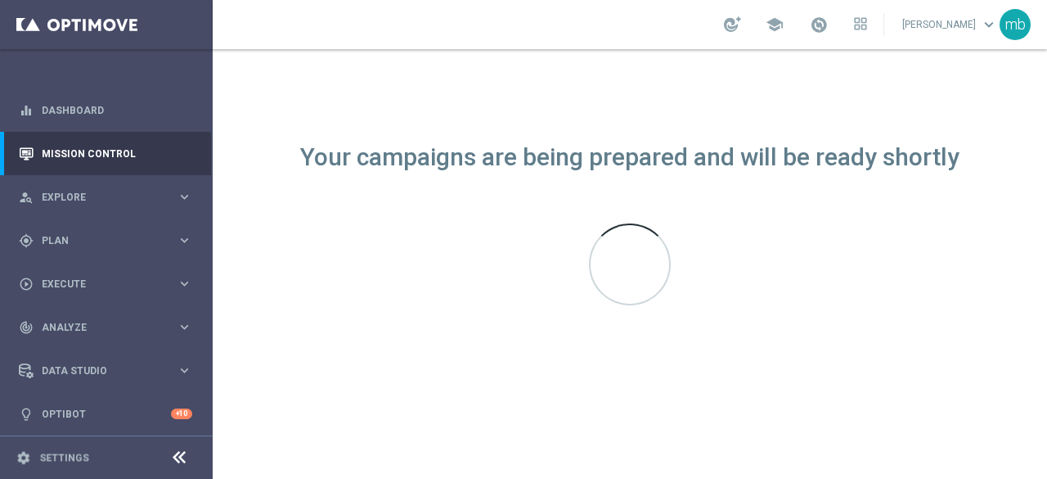
click at [555, 356] on div "Your campaigns are being prepared and will be ready shortly" at bounding box center [630, 263] width 834 height 429
